Goal: Transaction & Acquisition: Download file/media

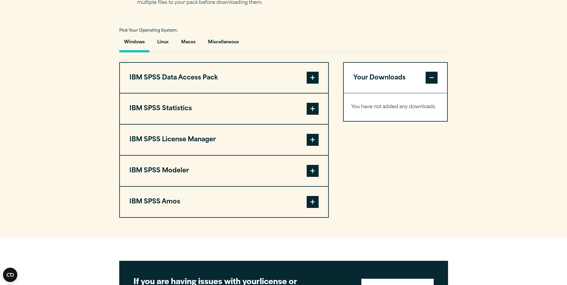
scroll to position [419, 0]
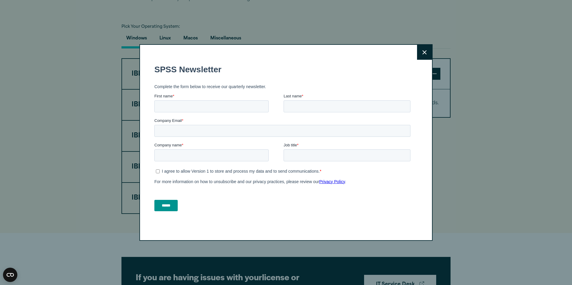
click at [425, 52] on button "Close" at bounding box center [424, 52] width 15 height 15
click at [424, 48] on button "Close" at bounding box center [424, 52] width 15 height 15
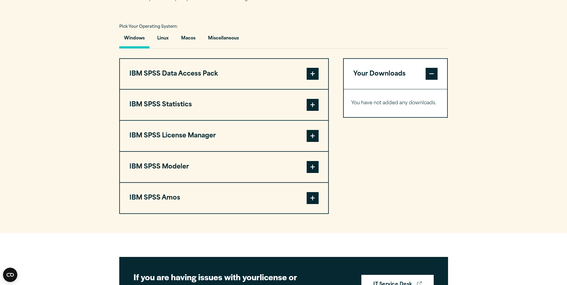
click at [316, 111] on span at bounding box center [313, 105] width 12 height 12
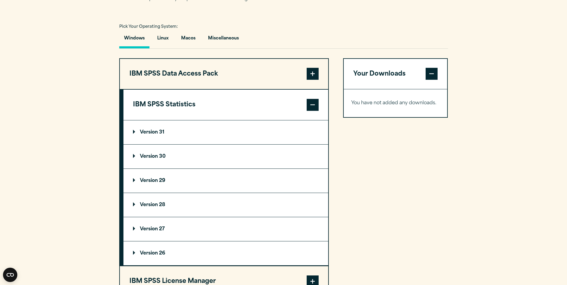
click at [221, 167] on summary "Version 30" at bounding box center [225, 157] width 205 height 24
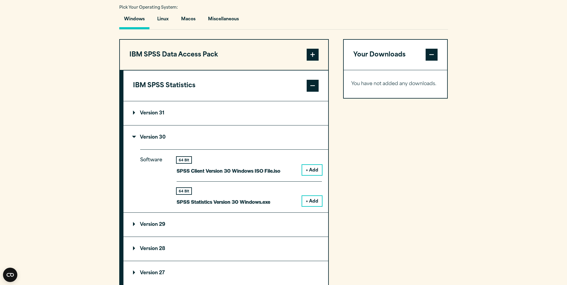
scroll to position [449, 0]
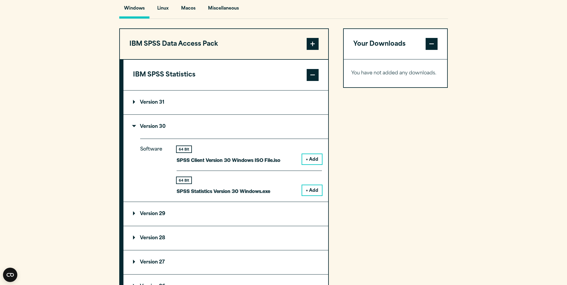
click at [309, 196] on button "+ Add" at bounding box center [312, 190] width 20 height 10
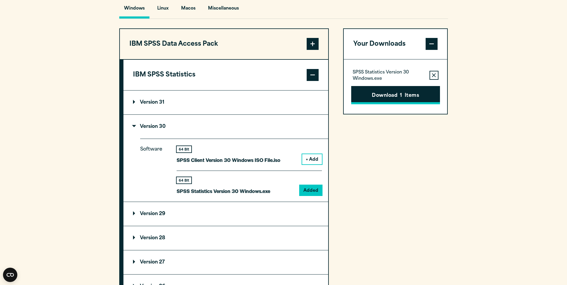
click at [411, 105] on button "Download 1 Items" at bounding box center [395, 95] width 89 height 19
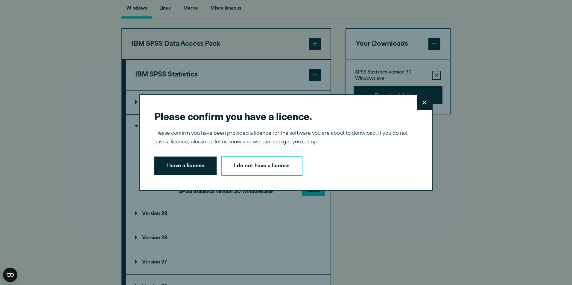
click at [417, 107] on button "Close" at bounding box center [424, 102] width 15 height 15
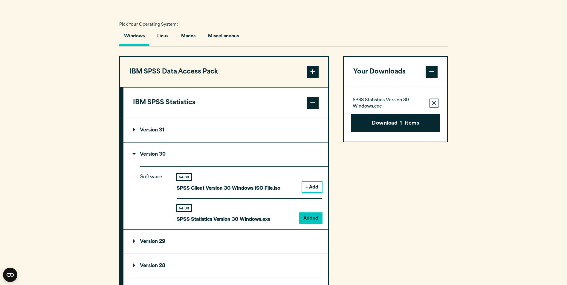
scroll to position [419, 0]
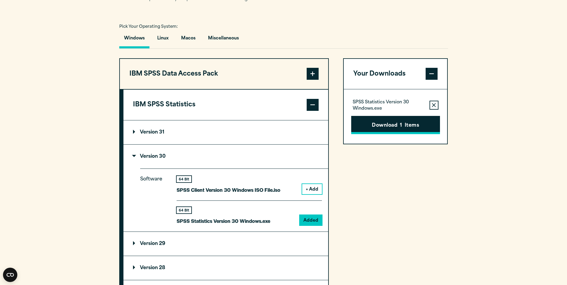
click at [391, 135] on button "Download 1 Items" at bounding box center [395, 125] width 89 height 19
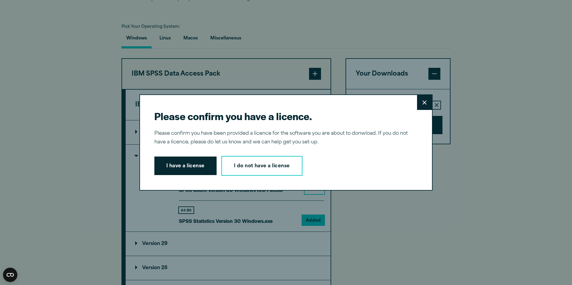
click at [417, 103] on button "Close" at bounding box center [424, 102] width 15 height 15
